Goal: Information Seeking & Learning: Find contact information

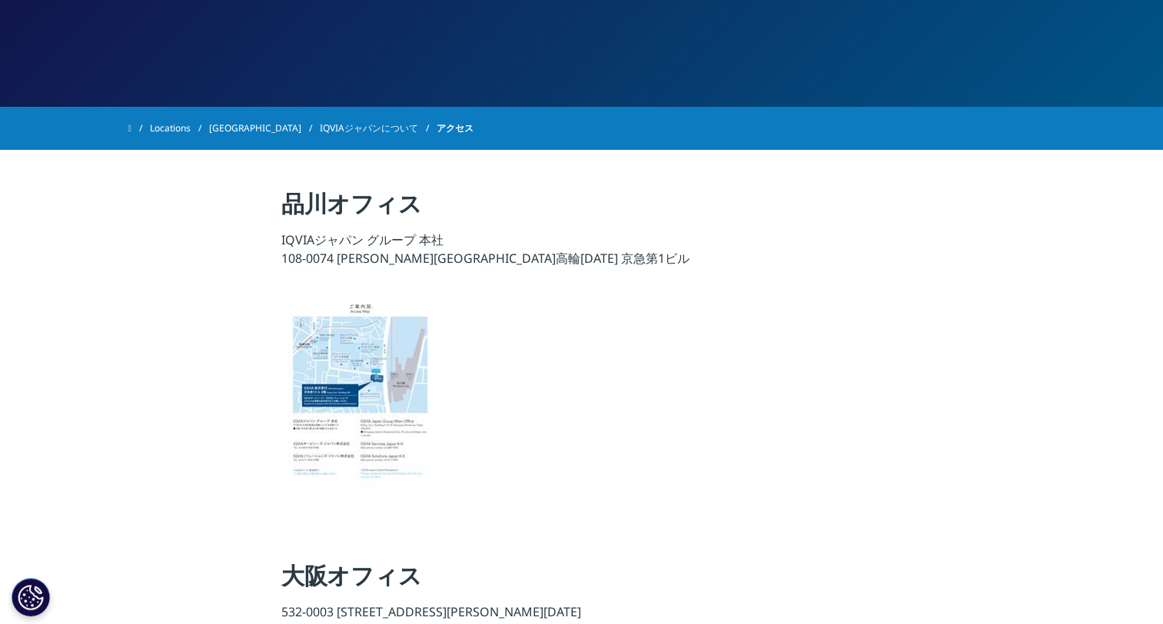
scroll to position [205, 0]
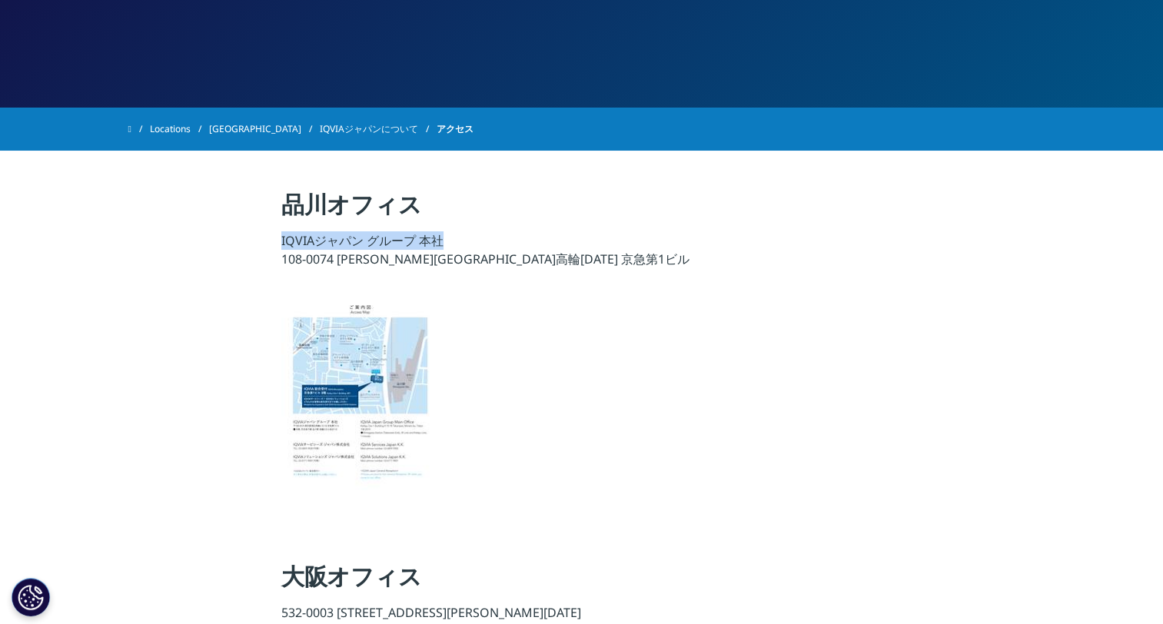
drag, startPoint x: 464, startPoint y: 241, endPoint x: 278, endPoint y: 244, distance: 186.0
drag, startPoint x: 278, startPoint y: 244, endPoint x: 326, endPoint y: 237, distance: 48.2
copy p "IQVIAジャパン グループ 本社"
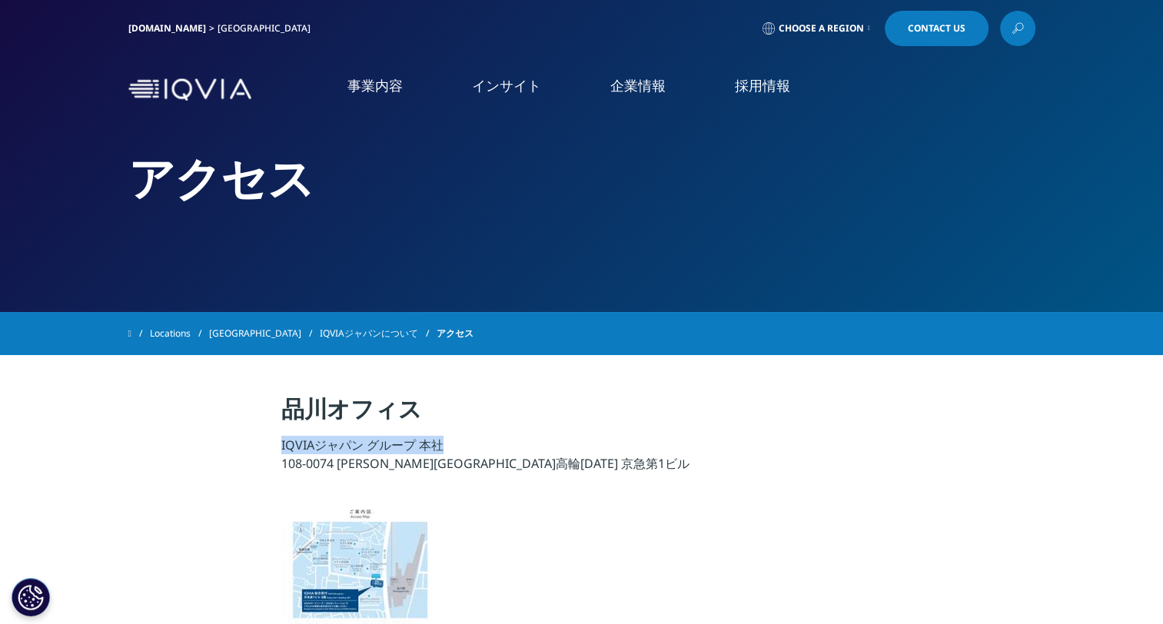
scroll to position [0, 0]
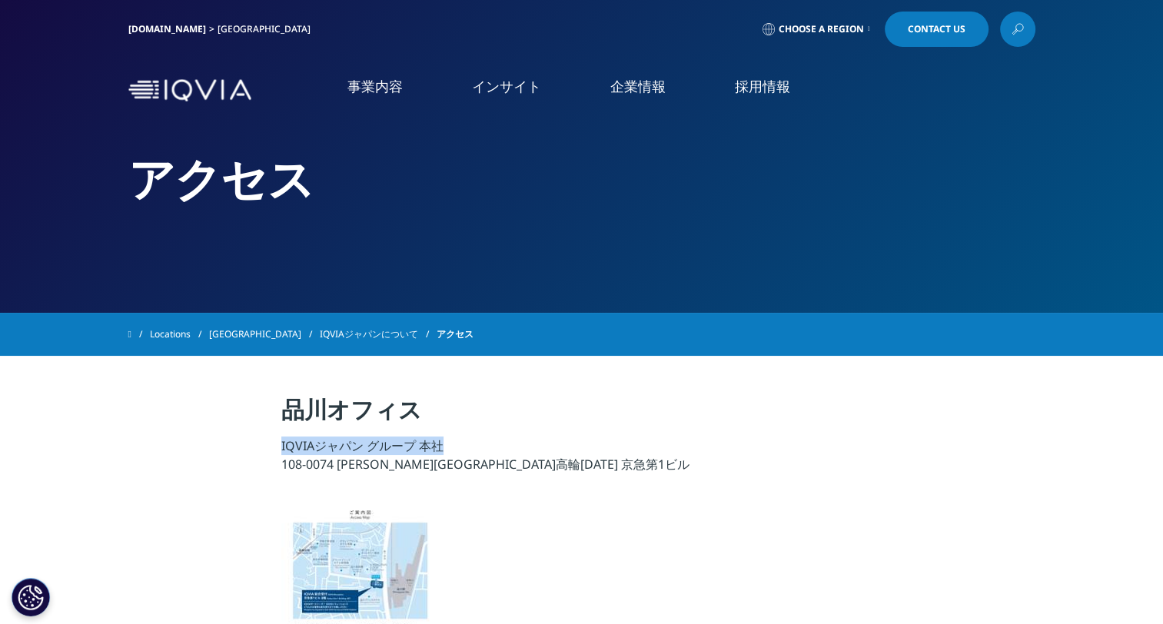
click at [194, 82] on img at bounding box center [189, 90] width 123 height 22
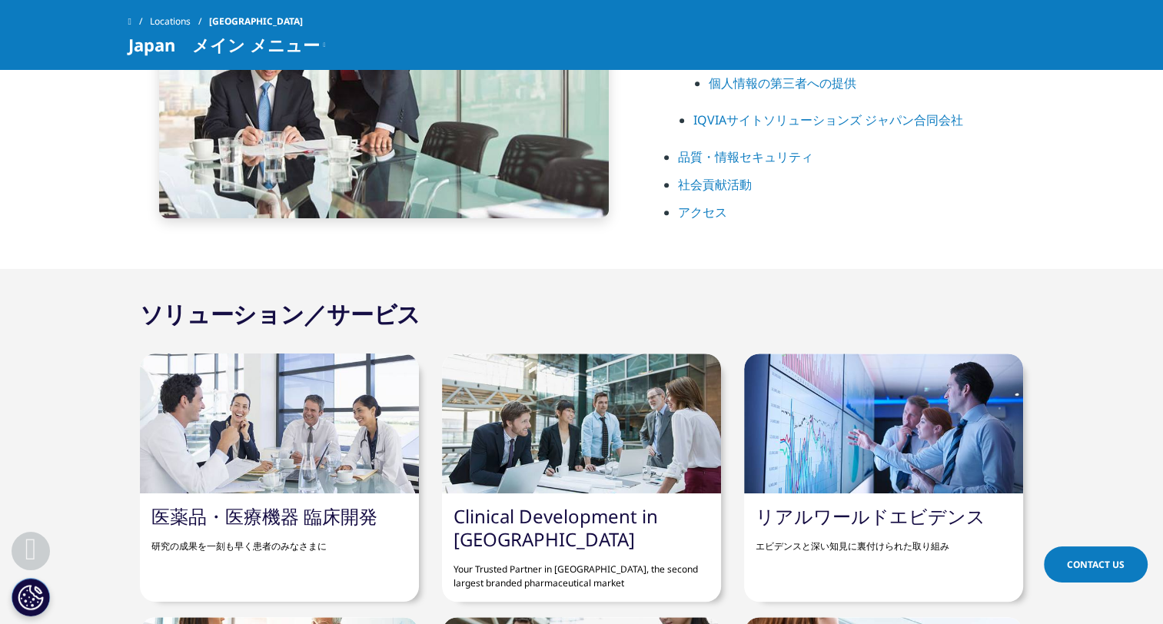
scroll to position [819, 0]
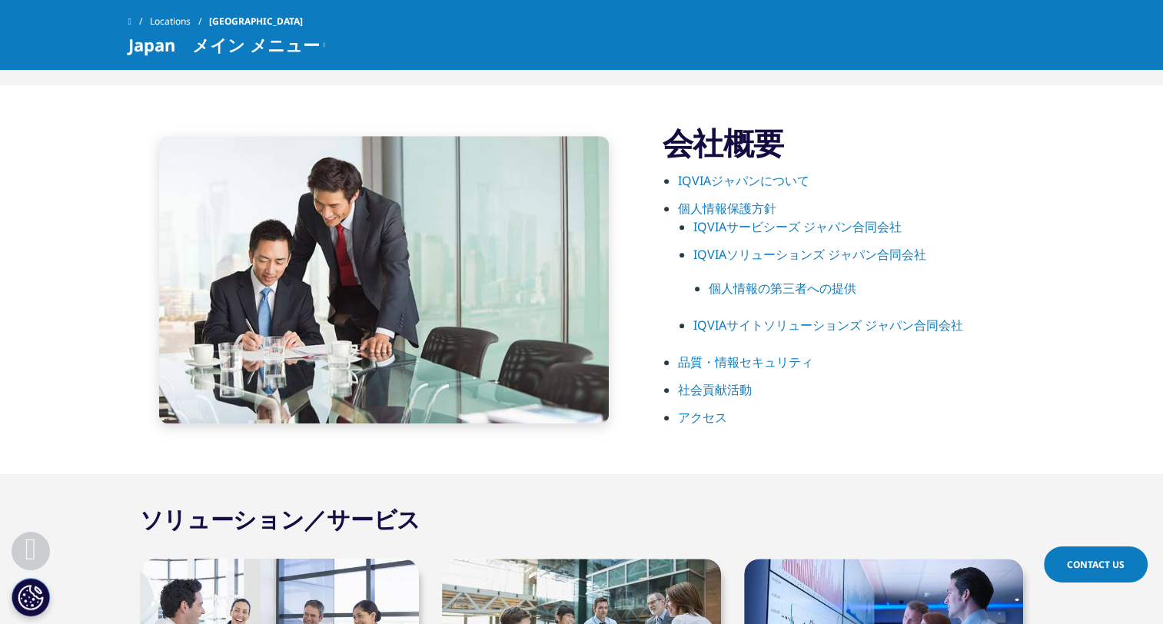
click at [735, 225] on link "IQVIAサービシーズ ジャパン合同会社" at bounding box center [797, 226] width 208 height 17
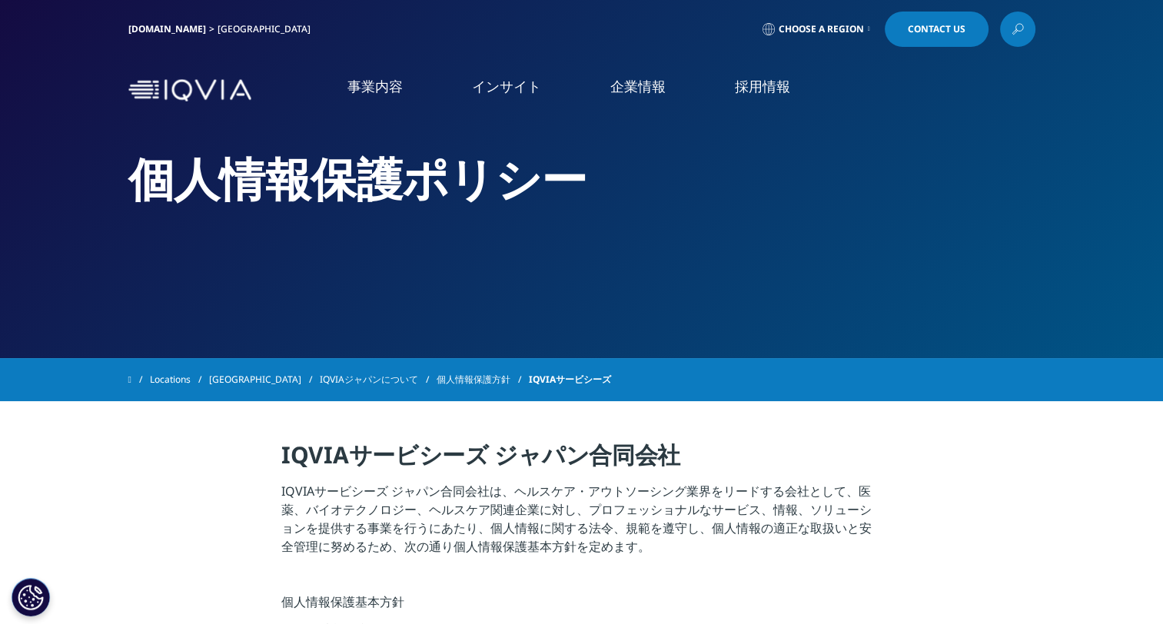
click at [633, 88] on link "企業情報" at bounding box center [637, 86] width 55 height 19
click at [48, 264] on link "アクセス" at bounding box center [213, 255] width 380 height 18
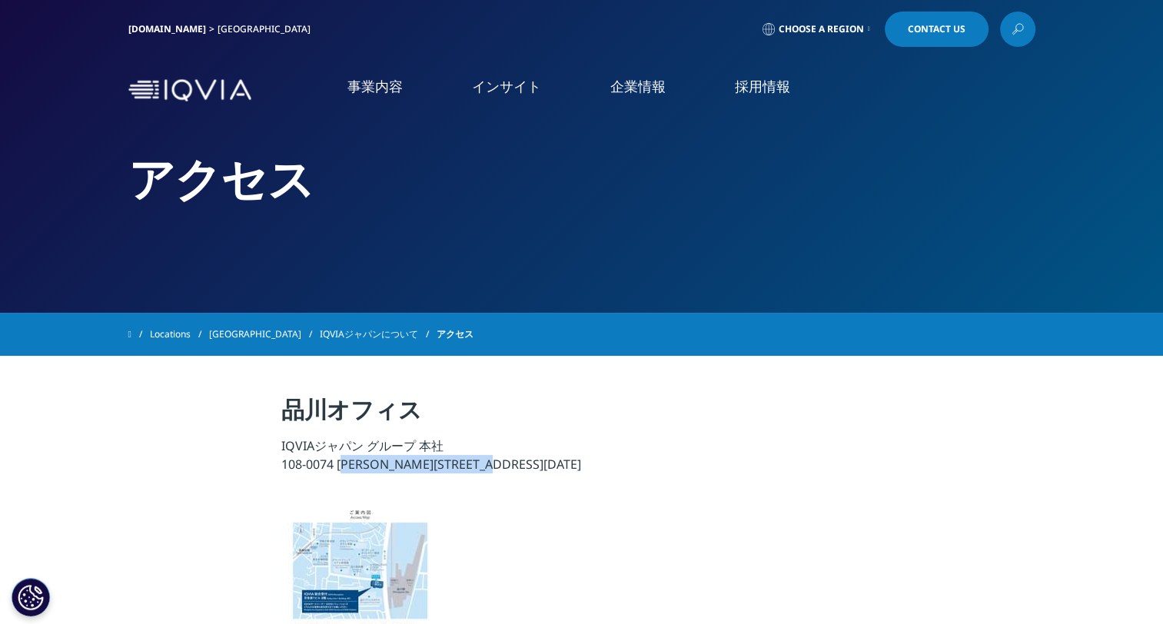
drag, startPoint x: 339, startPoint y: 462, endPoint x: 563, endPoint y: 474, distance: 224.0
click at [563, 474] on p "IQVIAジャパン グループ 本社 108-0074 東京都港区高輪4-10-18 京急第1ビル" at bounding box center [581, 460] width 600 height 46
drag, startPoint x: 563, startPoint y: 474, endPoint x: 504, endPoint y: 471, distance: 59.3
copy p "東京都港区高輪4-10-18 京急第1ビル"
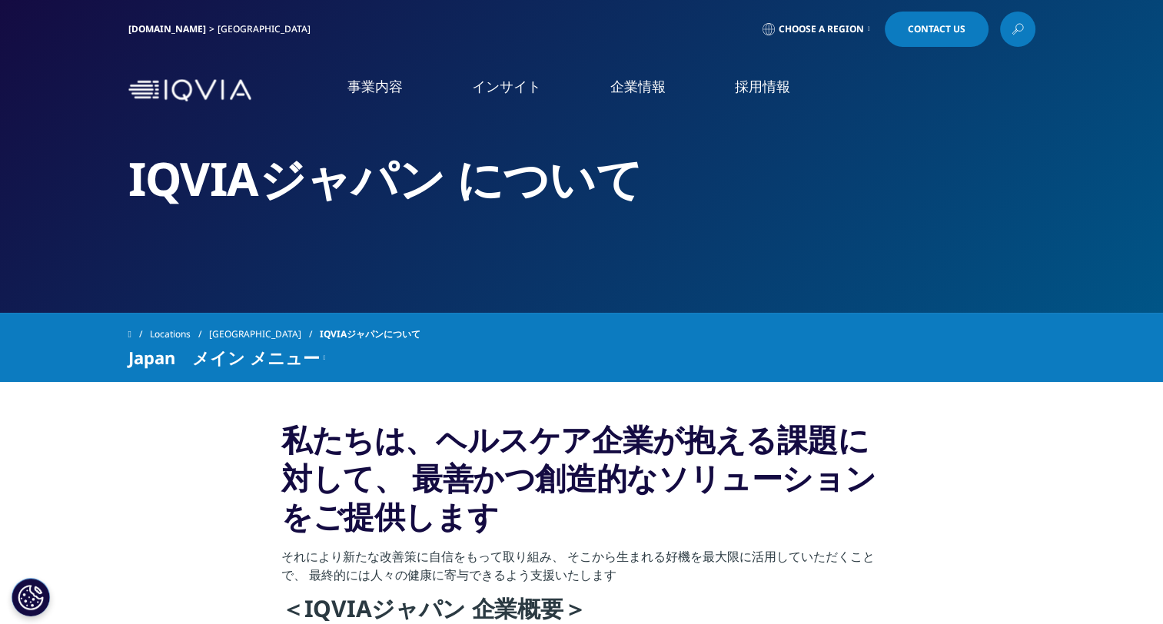
click at [663, 102] on li "企業情報 企業情報 概要 IQVIA Connected Intelligence アクセス 社会貢献活動 お知らせ 個人情報保護方針 品質・情報セキュリティ…" at bounding box center [638, 102] width 125 height 50
click at [650, 80] on link "企業情報" at bounding box center [637, 86] width 55 height 19
click at [56, 252] on link "アクセス" at bounding box center [213, 255] width 380 height 18
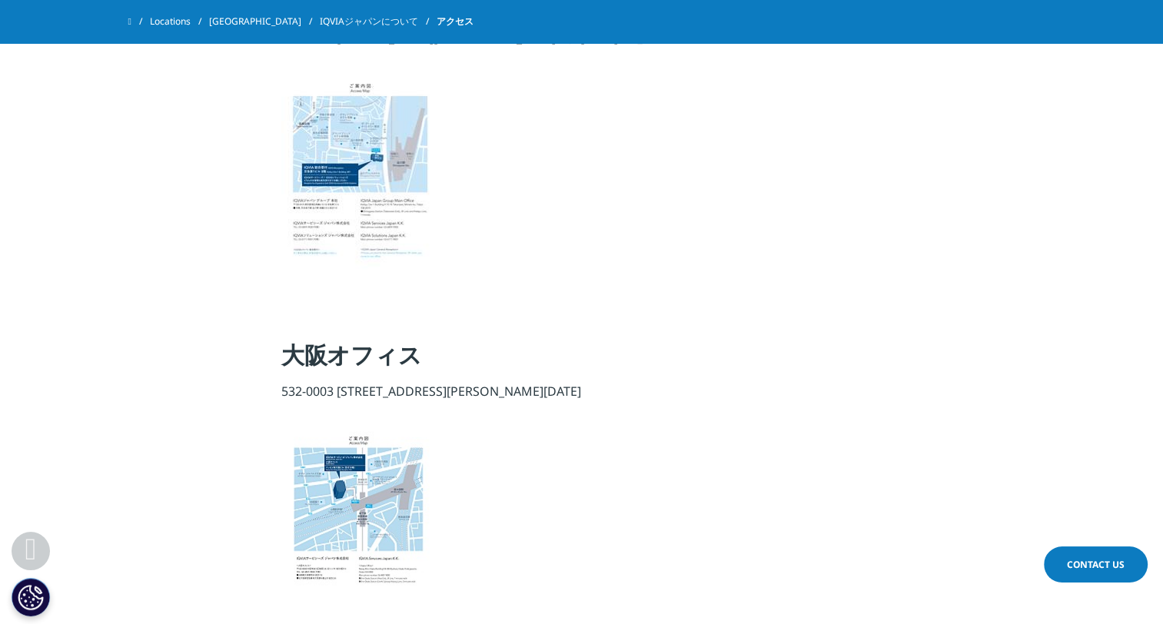
scroll to position [410, 0]
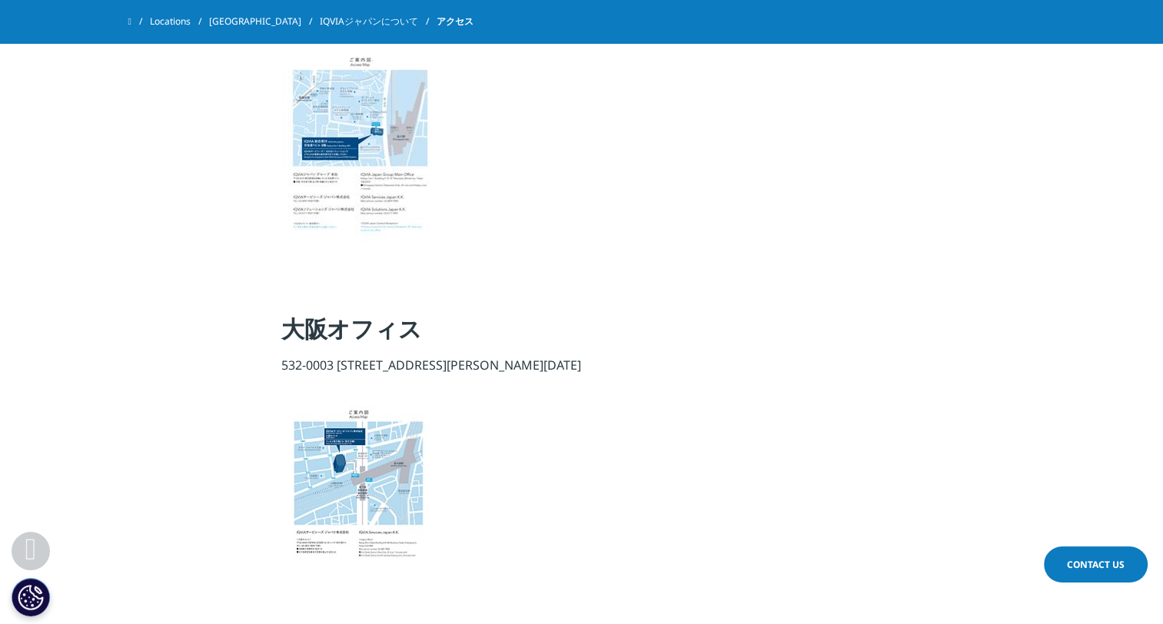
click at [377, 154] on img at bounding box center [358, 148] width 154 height 207
